Goal: Task Accomplishment & Management: Manage account settings

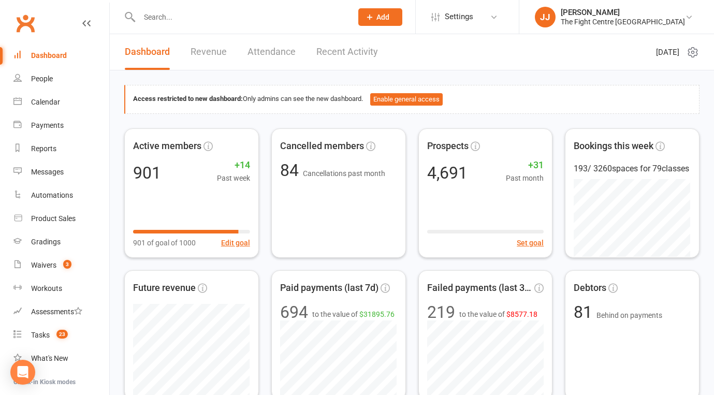
click at [32, 25] on link "Clubworx" at bounding box center [25, 23] width 26 height 26
click at [58, 259] on link "Waivers 1" at bounding box center [61, 265] width 96 height 23
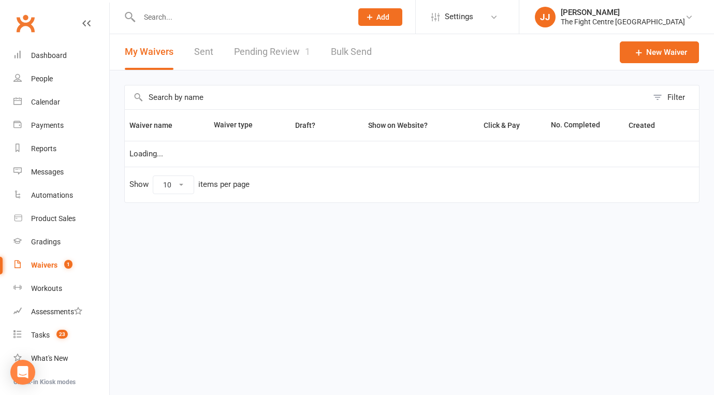
select select "50"
click at [280, 44] on link "Pending Review 1" at bounding box center [272, 52] width 76 height 36
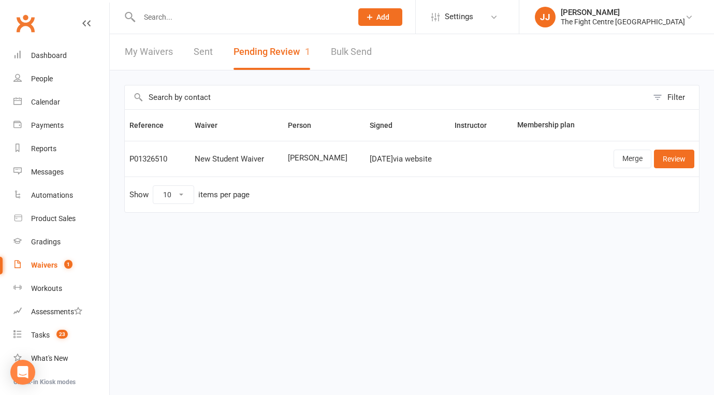
click at [34, 22] on link "Clubworx" at bounding box center [25, 23] width 26 height 26
